Goal: Task Accomplishment & Management: Complete application form

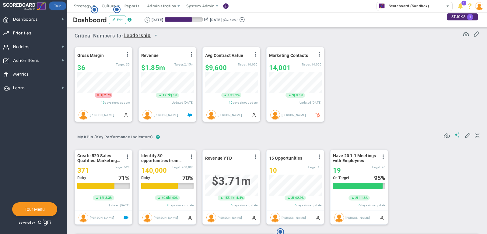
click at [389, 4] on span "Scoreboard (Sandbox)" at bounding box center [406, 6] width 43 height 8
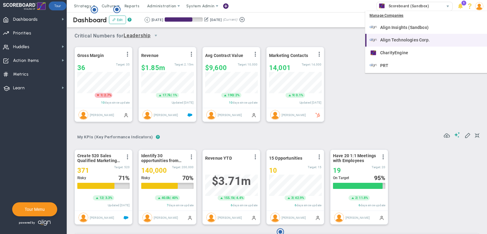
click at [403, 38] on span "Align Technologies Corp." at bounding box center [405, 40] width 50 height 4
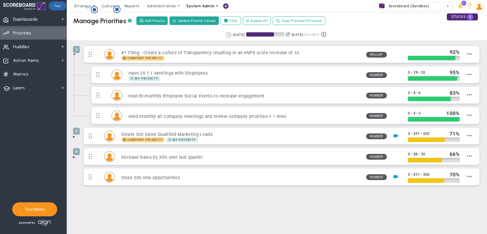
click at [204, 8] on span "System Admin" at bounding box center [200, 6] width 28 height 5
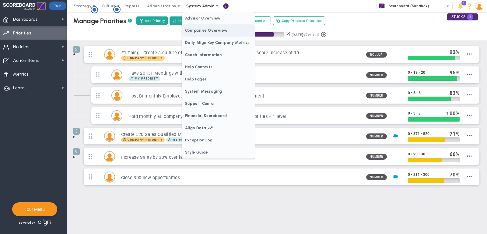
click at [209, 28] on span "Companies Overview" at bounding box center [218, 30] width 73 height 12
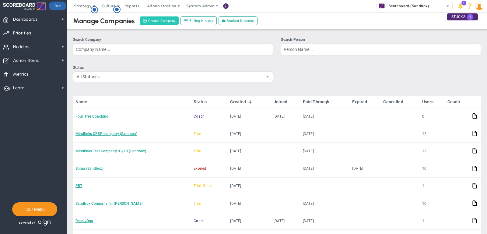
click at [152, 23] on button "Create Company" at bounding box center [159, 20] width 39 height 9
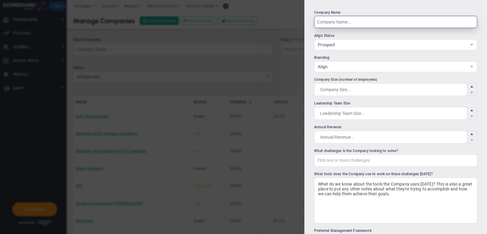
click at [346, 23] on input "Company Name" at bounding box center [395, 22] width 163 height 12
type input "Atrium"
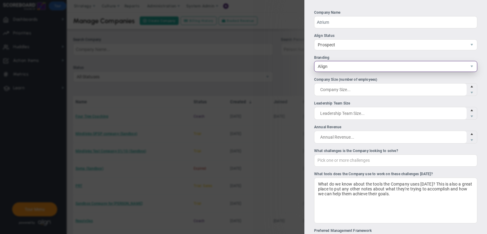
click at [343, 68] on span "Align" at bounding box center [390, 66] width 152 height 10
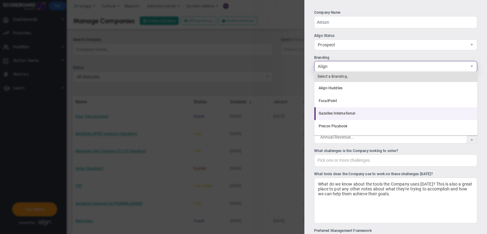
scroll to position [12, 0]
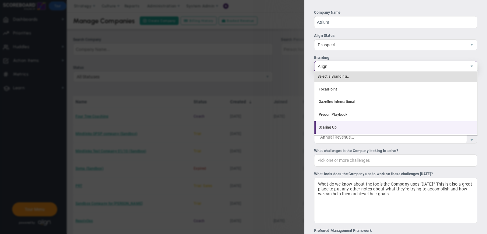
drag, startPoint x: 345, startPoint y: 120, endPoint x: 344, endPoint y: 126, distance: 5.8
click at [344, 126] on ul "Align Align Huddles FocalPoint Gazelles International Precon Playbook Scaling Up" at bounding box center [395, 102] width 163 height 64
click at [344, 126] on li "Scaling Up" at bounding box center [395, 127] width 163 height 13
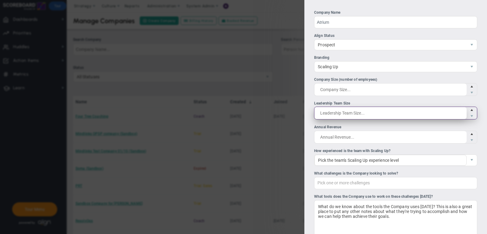
click at [343, 116] on span at bounding box center [395, 112] width 163 height 13
click at [0, 0] on input "Leadership Team Size" at bounding box center [0, 0] width 0 height 0
type input "10"
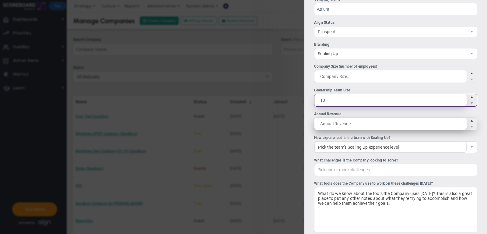
scroll to position [15, 0]
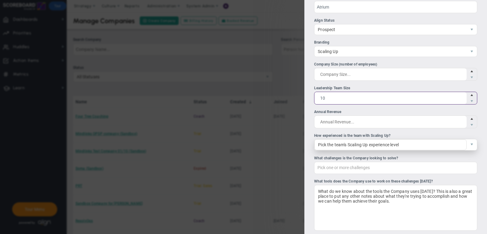
type input "10"
click at [348, 144] on span "Pick the team's Scaling Up experience level" at bounding box center [390, 144] width 152 height 11
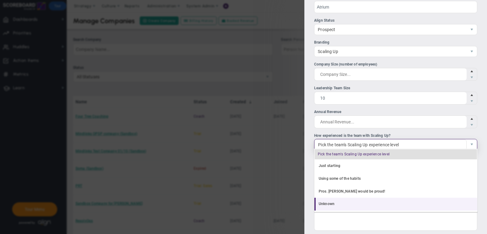
click at [342, 201] on li "Unknown" at bounding box center [395, 203] width 163 height 13
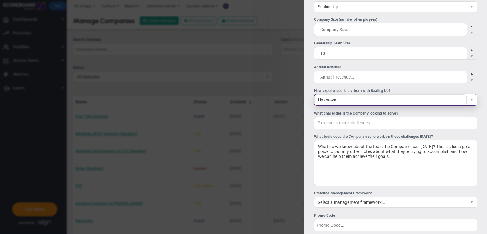
scroll to position [61, 0]
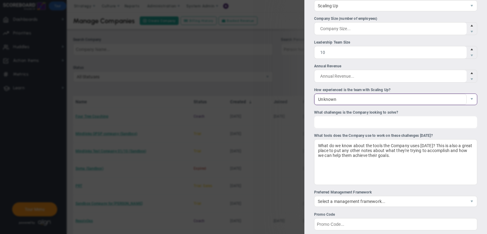
click at [343, 117] on div "Pick one or more challenges" at bounding box center [395, 122] width 163 height 12
click at [343, 117] on input "What challenges is the Company looking to solve? Pick one or more challenges Fi…" at bounding box center [347, 121] width 67 height 11
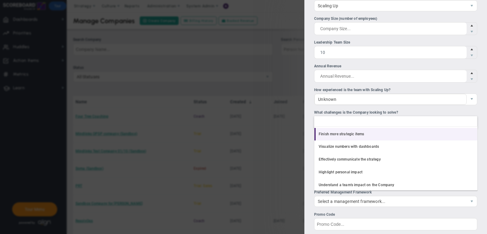
click at [345, 133] on li "Finish more strategic items" at bounding box center [395, 134] width 163 height 13
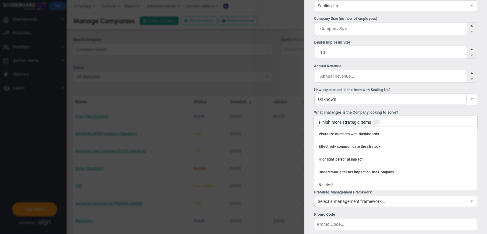
click at [392, 119] on input "What challenges is the Company looking to solve? Finish more strategic items Fi…" at bounding box center [391, 121] width 14 height 11
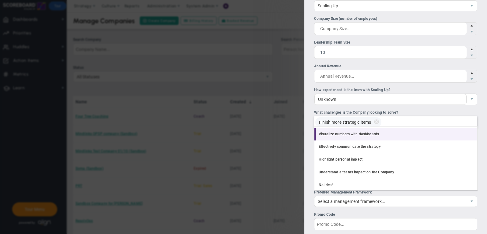
click at [389, 132] on li "Visualize numbers with dashboards" at bounding box center [395, 134] width 163 height 13
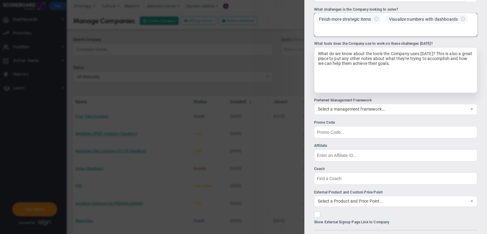
scroll to position [171, 0]
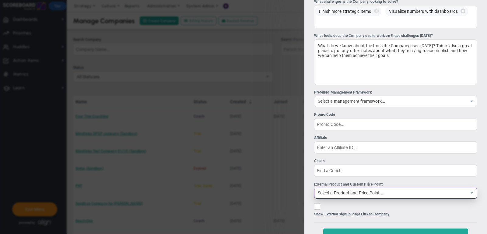
click at [361, 191] on span "Select a Product and Price Point..." at bounding box center [390, 193] width 152 height 10
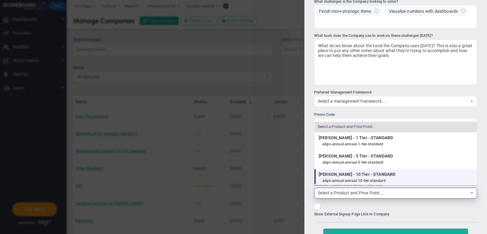
click at [356, 177] on div "align-annual.annual-10-tier-standard" at bounding box center [398, 181] width 152 height 8
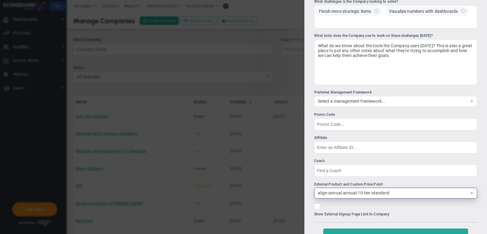
scroll to position [201, 0]
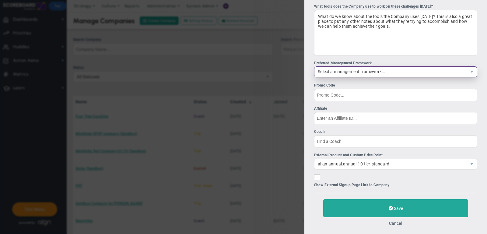
click at [339, 70] on span "Select a management framework..." at bounding box center [390, 72] width 152 height 10
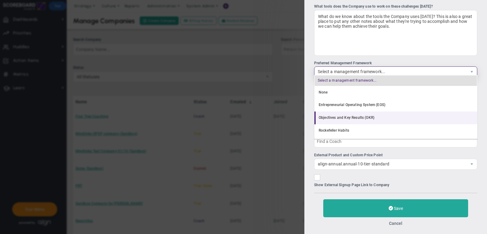
scroll to position [12, 0]
click at [348, 119] on li "Rockefeller Habits" at bounding box center [395, 118] width 163 height 13
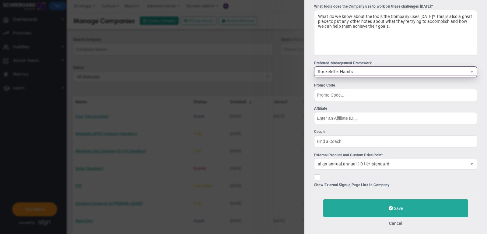
scroll to position [0, 0]
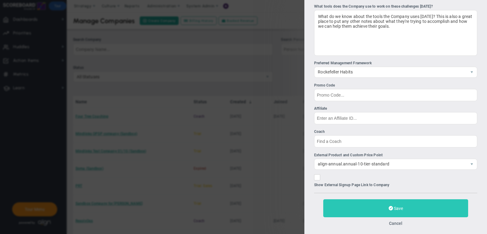
click at [346, 205] on button "Save" at bounding box center [395, 208] width 145 height 18
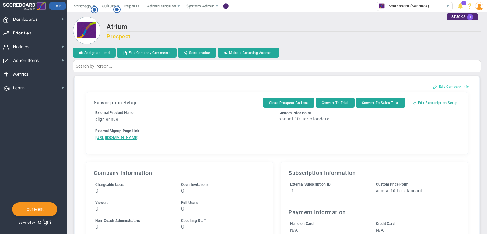
click at [448, 87] on button "Edit Company Info" at bounding box center [451, 86] width 48 height 10
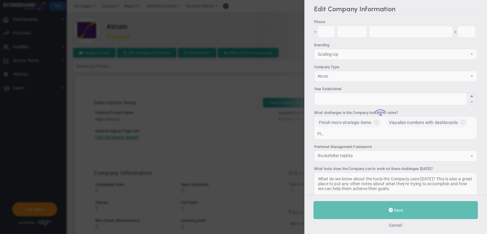
type input "10"
type input "-1"
type input "annual-10-tier-standard"
checkbox input "true"
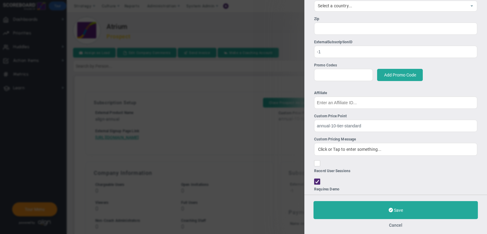
scroll to position [440, 0]
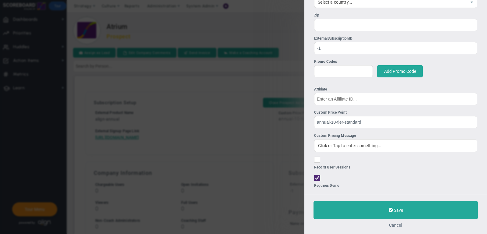
click at [395, 225] on button "Cancel" at bounding box center [395, 224] width 13 height 5
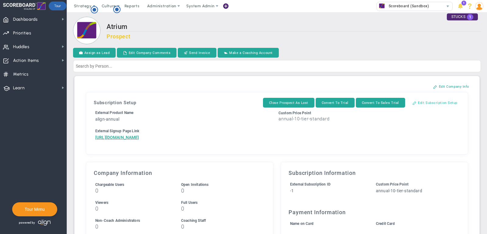
click at [431, 102] on button "Edit Subscription Setup" at bounding box center [434, 103] width 57 height 10
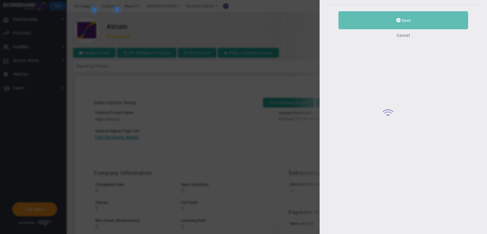
type input "Atrium"
type input "10"
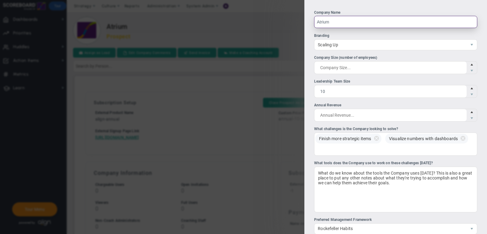
click at [369, 26] on input "Atrium" at bounding box center [395, 22] width 163 height 12
type input "Atrium Campus"
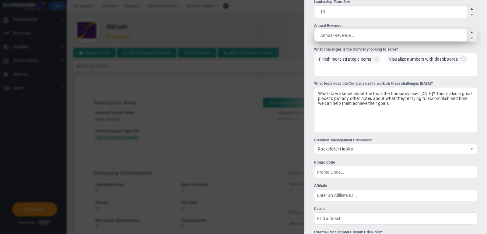
scroll to position [157, 0]
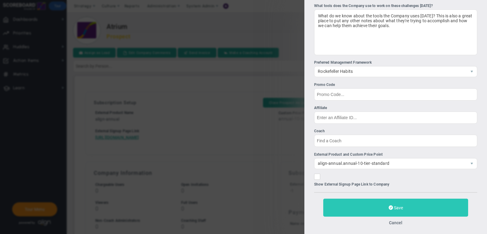
click at [379, 201] on button "Save" at bounding box center [395, 207] width 145 height 18
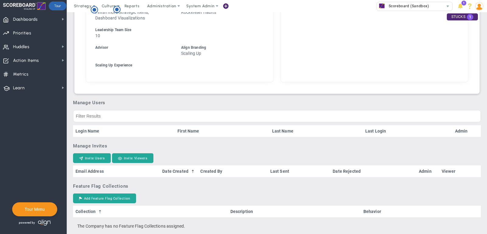
scroll to position [280, 0]
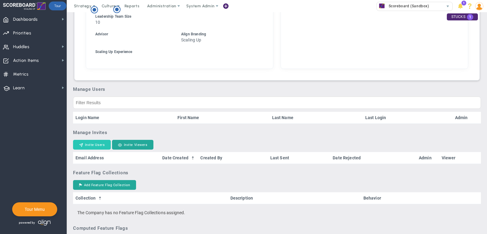
click at [84, 149] on button "Invite Users" at bounding box center [92, 145] width 38 height 10
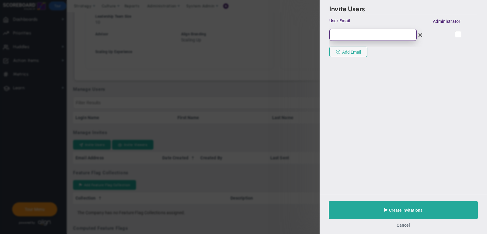
click at [359, 35] on input "email" at bounding box center [372, 35] width 87 height 12
paste input "becky@atriumcampus.com"
type input "becky@atriumcampus.com"
click at [457, 33] on input "checkbox" at bounding box center [458, 35] width 4 height 6
checkbox input "true"
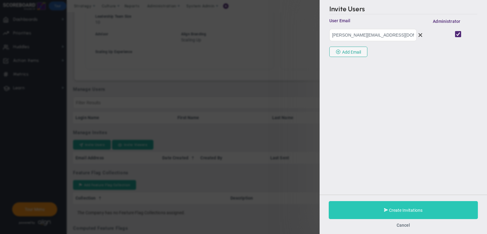
click at [392, 206] on button "Create Invitations" at bounding box center [402, 210] width 149 height 18
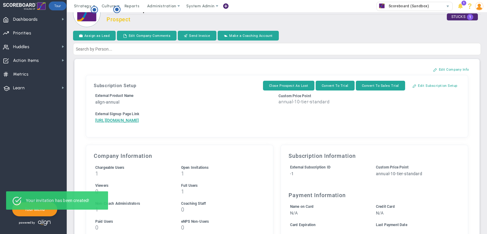
scroll to position [0, 0]
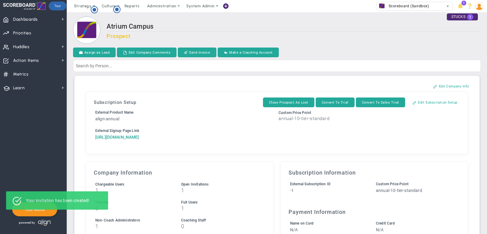
click at [139, 137] on a=1&reference=33649&organization=Atrium+Campus&components=10&components=1&components=0"] "https://align-technologies-corp.chargifypay.com/subscribe/w3r2mn3pqfhn/align-an…" at bounding box center [117, 136] width 44 height 5
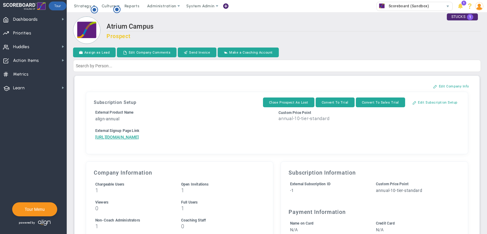
drag, startPoint x: 239, startPoint y: 161, endPoint x: 90, endPoint y: 137, distance: 150.2
click at [90, 137] on div "Subscription Setup Close Prospect As Lost Convert To Trial Convert To Sales Tri…" at bounding box center [276, 123] width 375 height 56
copy a=1&reference=33649&organization=Atrium+Campus&components=10&components=1&components=0"] "https://align-technologies-corp.chargifypay.com/subscribe/w3r2mn3pqfhn/align-an…"
